Goal: Find specific page/section: Find specific page/section

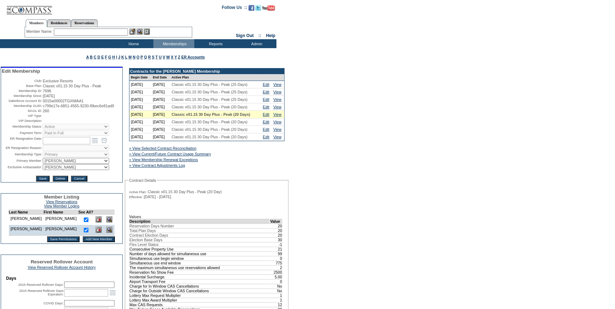
click at [100, 32] on input "text" at bounding box center [91, 32] width 74 height 7
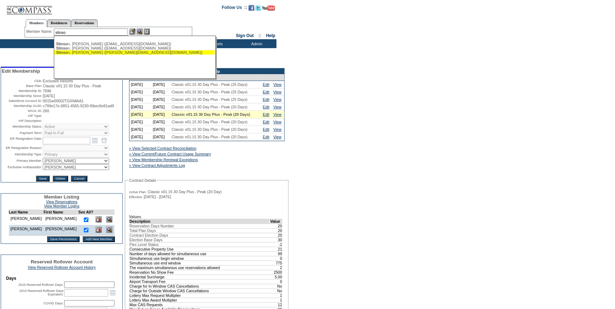
click at [98, 54] on div "Stinso n, Kristi (krististinson@mac.com)" at bounding box center [134, 52] width 157 height 4
type input "Stinson, Kristi (krististinson@mac.com)"
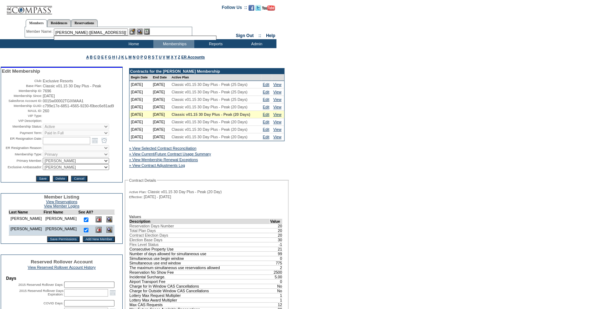
click at [133, 32] on img at bounding box center [133, 32] width 6 height 6
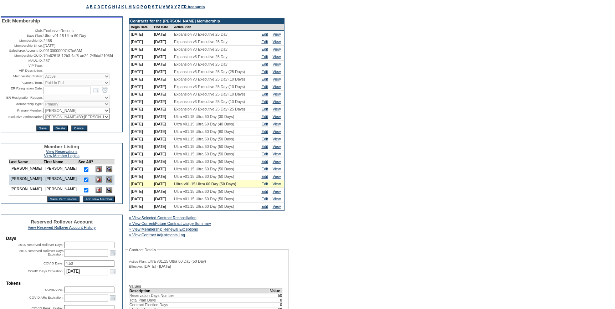
scroll to position [97, 0]
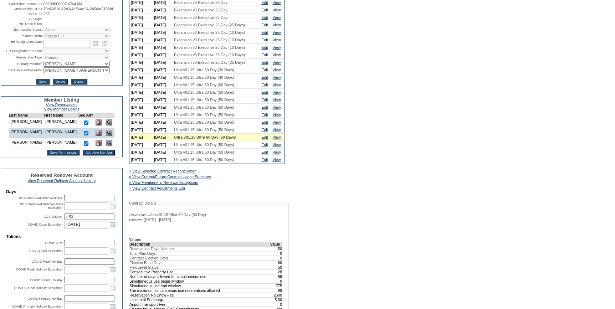
drag, startPoint x: 192, startPoint y: 205, endPoint x: 202, endPoint y: 201, distance: 11.2
click at [192, 173] on link "» View Selected Contract Reconciliation" at bounding box center [162, 171] width 67 height 4
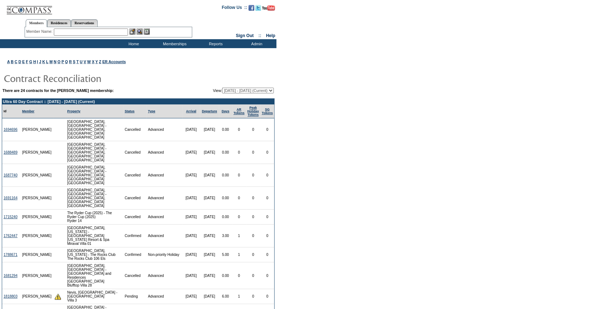
click at [108, 34] on input "text" at bounding box center [91, 32] width 74 height 7
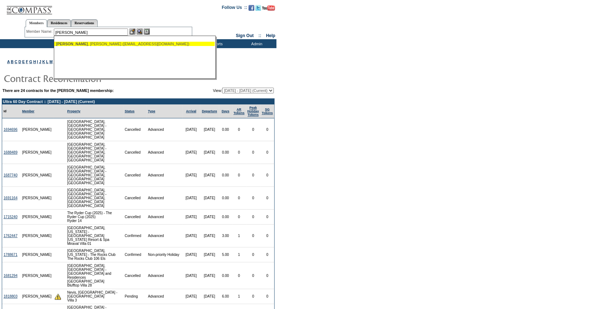
click at [108, 45] on div "[PERSON_NAME] ([EMAIL_ADDRESS][DOMAIN_NAME])" at bounding box center [134, 44] width 157 height 4
type input "[PERSON_NAME] ([EMAIL_ADDRESS][DOMAIN_NAME])"
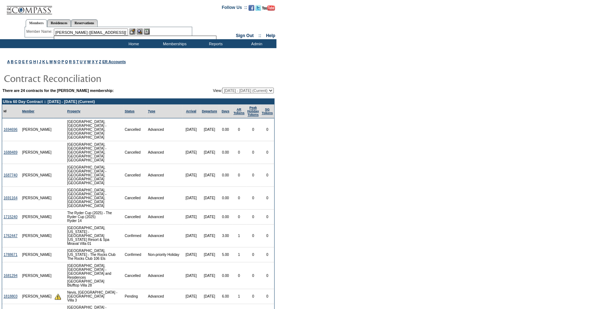
click at [133, 31] on img at bounding box center [133, 32] width 6 height 6
